Goal: Register for event/course

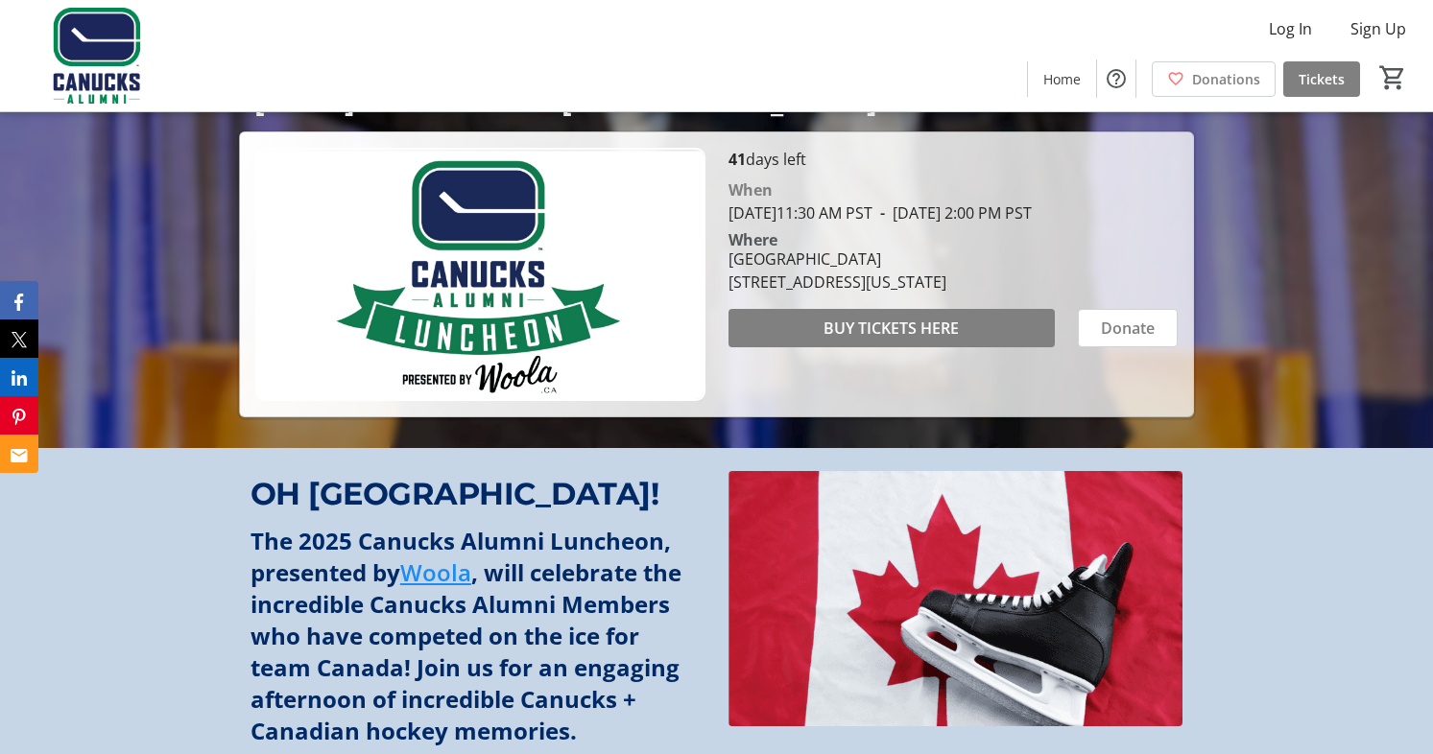
scroll to position [292, 0]
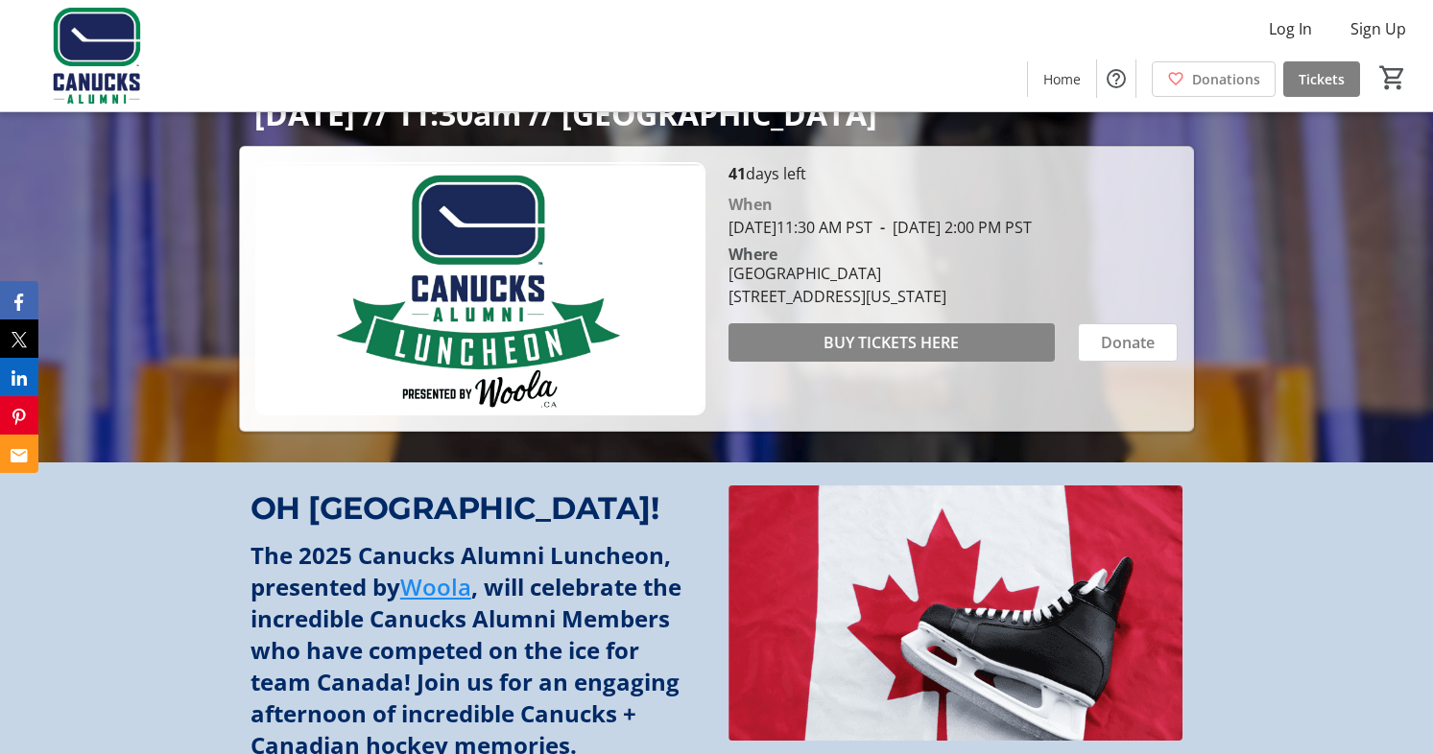
click at [881, 354] on span "BUY TICKETS HERE" at bounding box center [890, 342] width 135 height 23
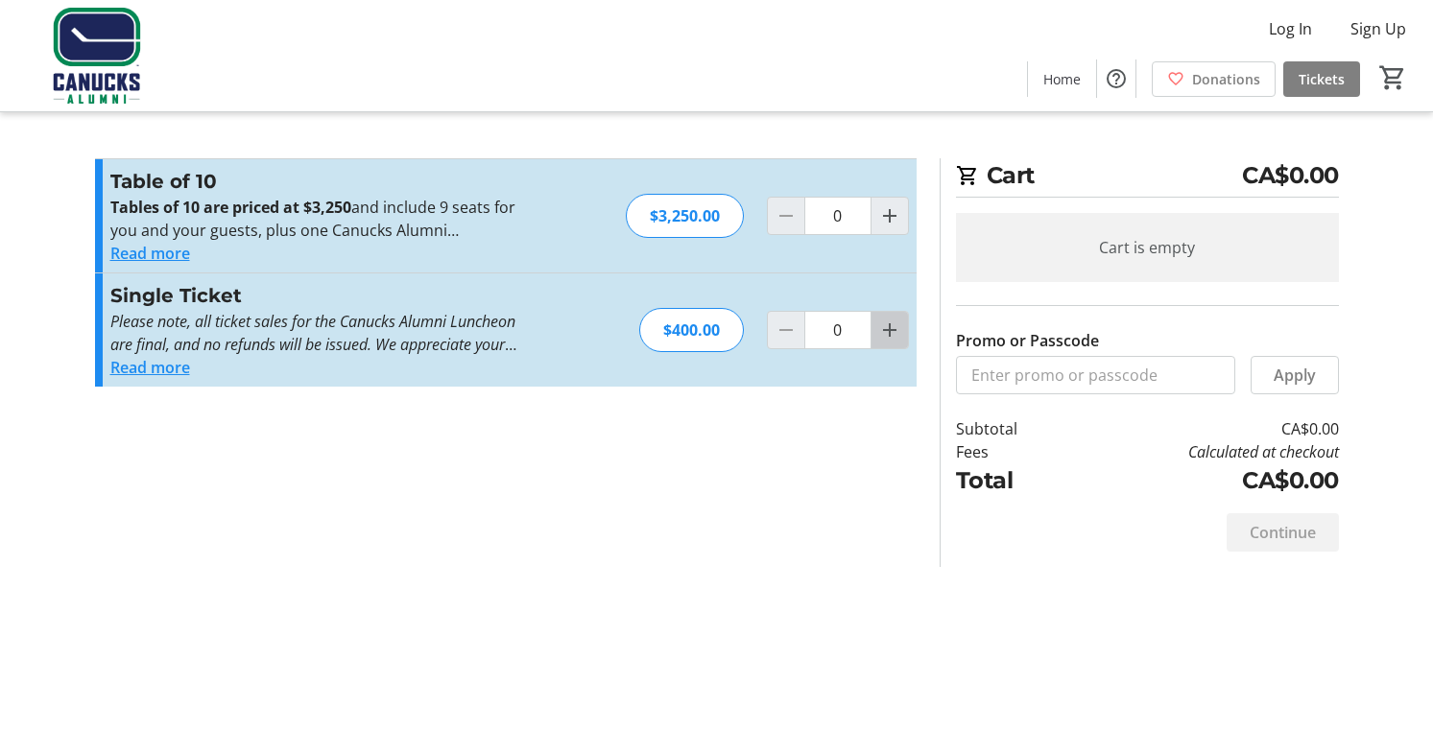
click at [888, 328] on mat-icon "Increment by one" at bounding box center [889, 330] width 23 height 23
type input "1"
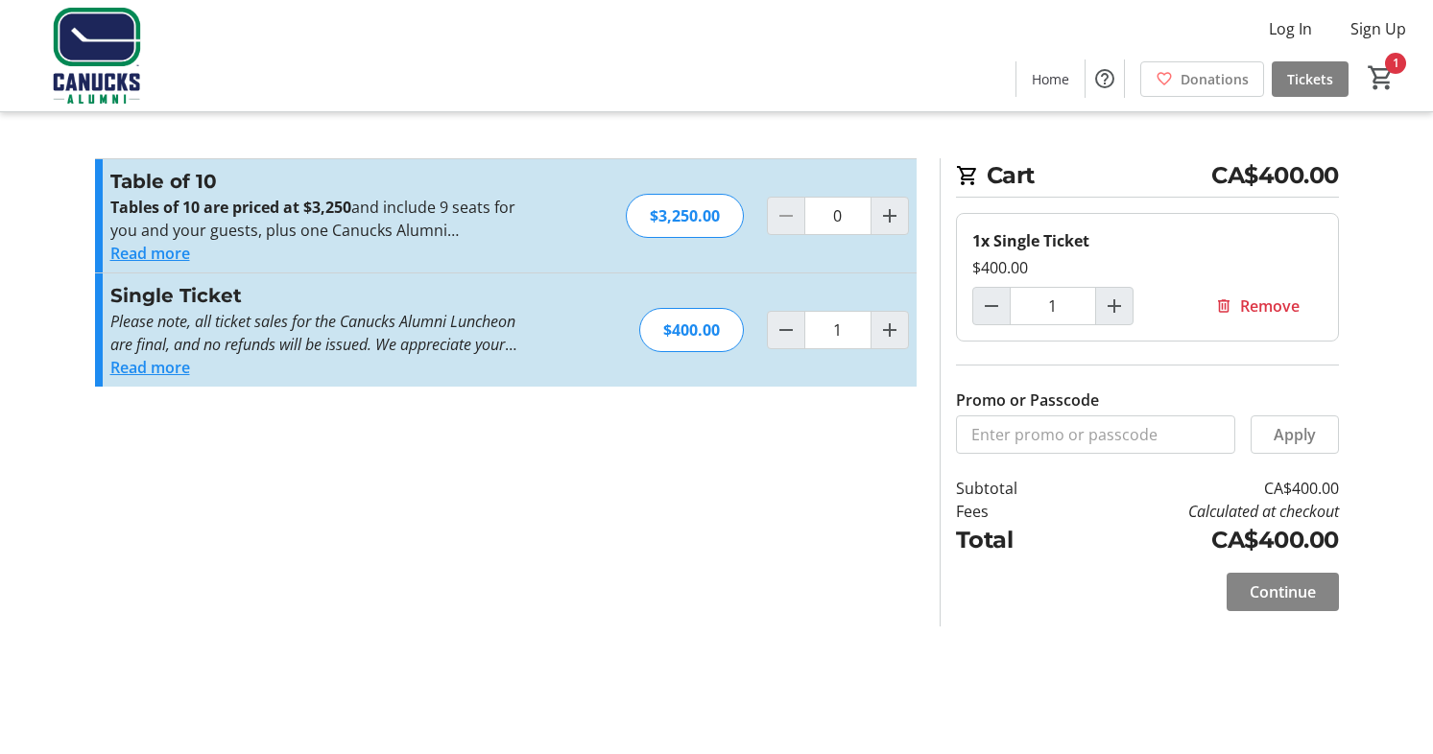
click at [1277, 589] on span "Continue" at bounding box center [1282, 592] width 66 height 23
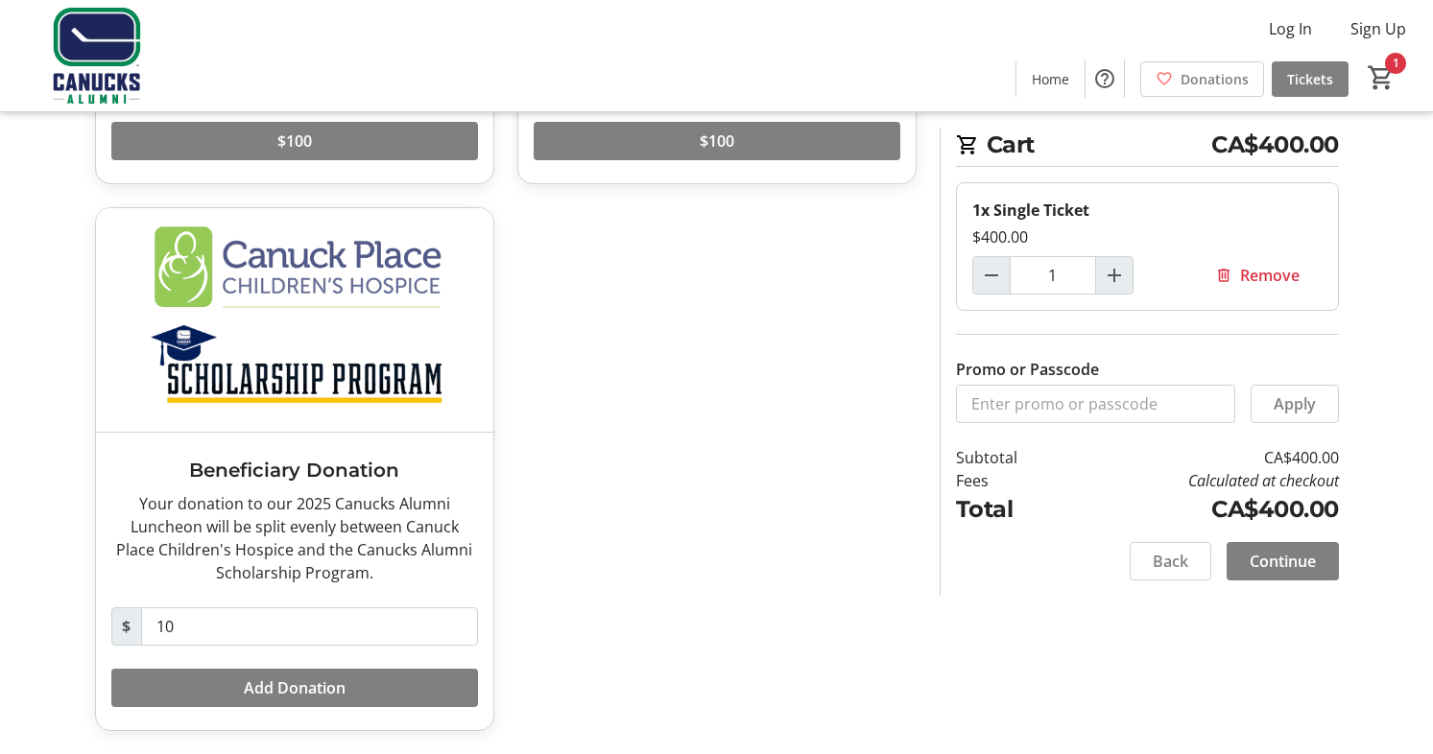
scroll to position [500, 0]
click at [1275, 563] on span "Continue" at bounding box center [1282, 561] width 66 height 23
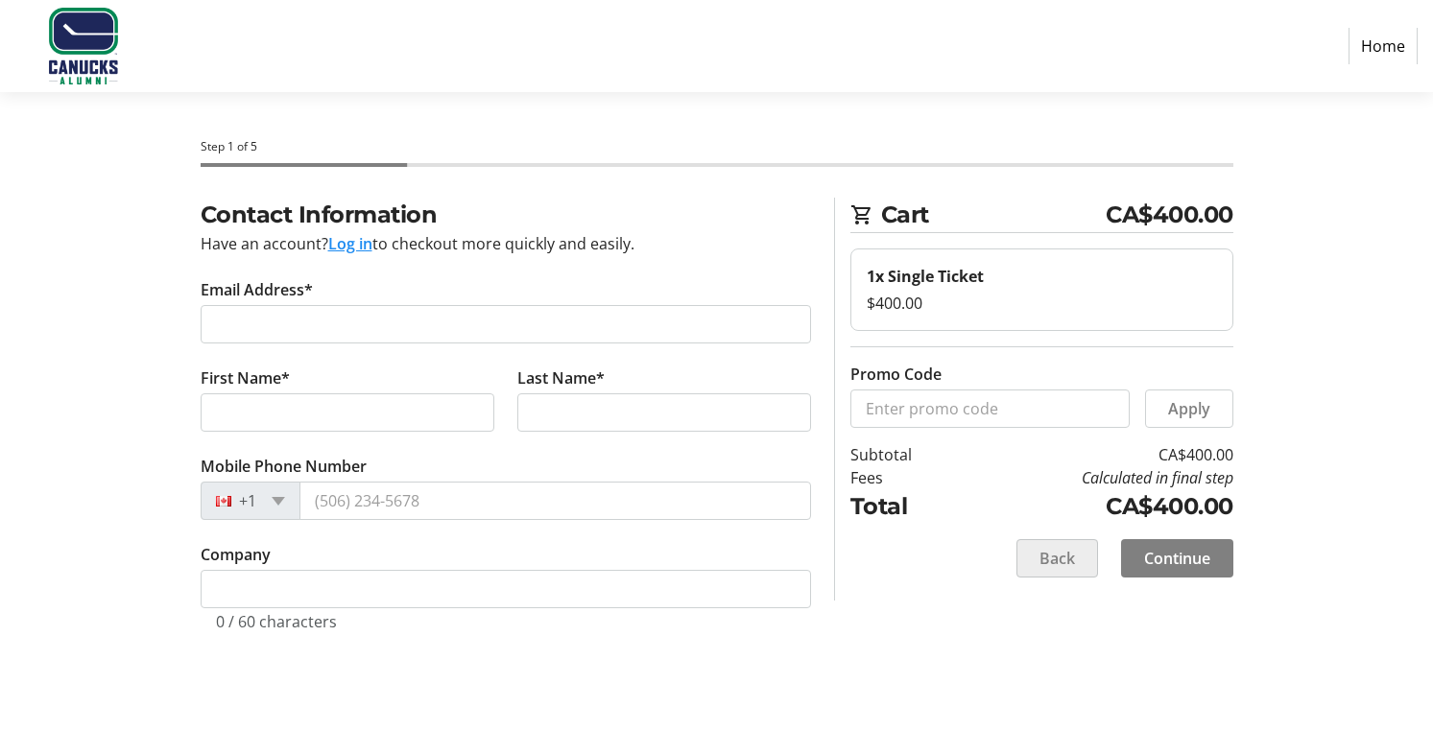
click at [1045, 549] on span "Back" at bounding box center [1057, 558] width 36 height 23
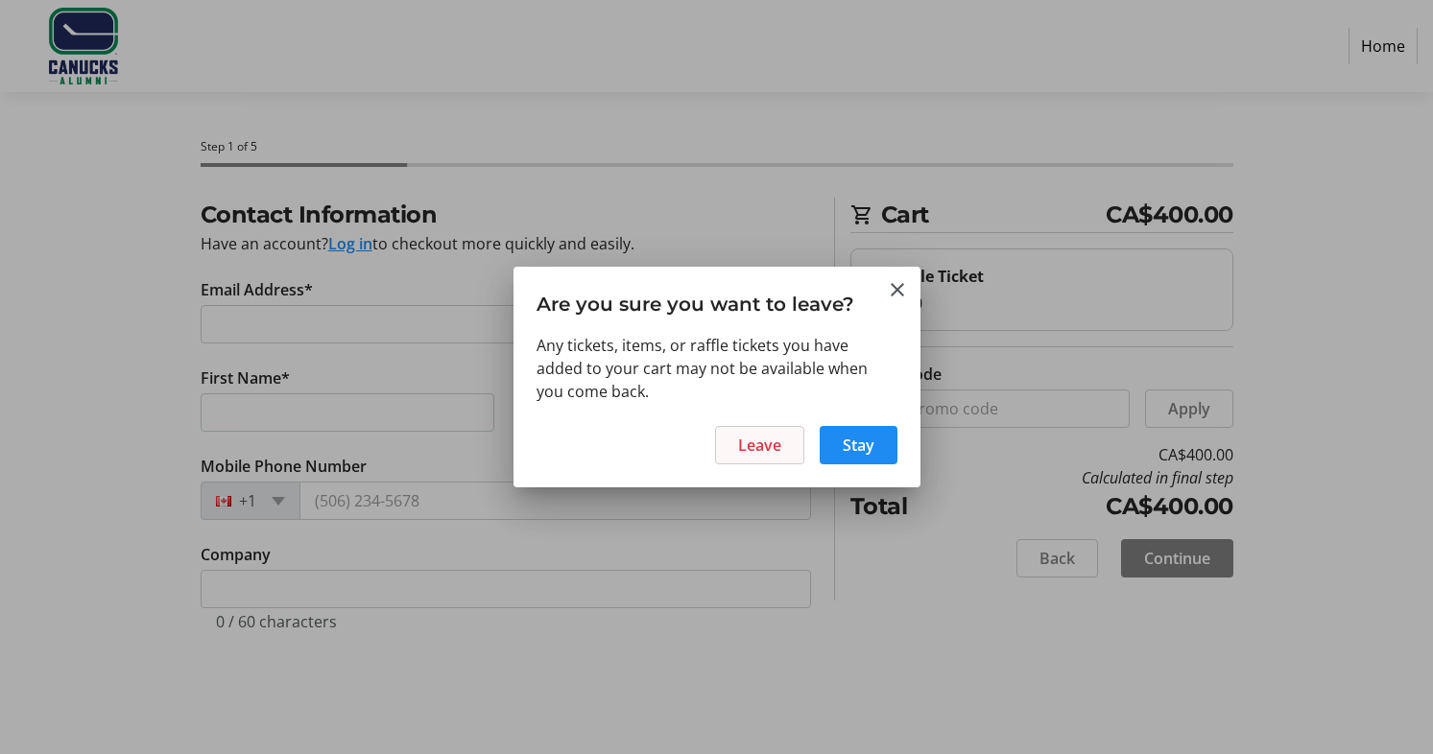
click at [772, 446] on span "Leave" at bounding box center [759, 445] width 43 height 23
